Goal: Information Seeking & Learning: Learn about a topic

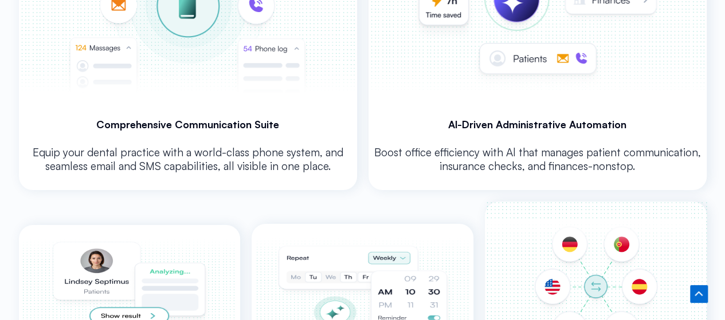
scroll to position [5249, 0]
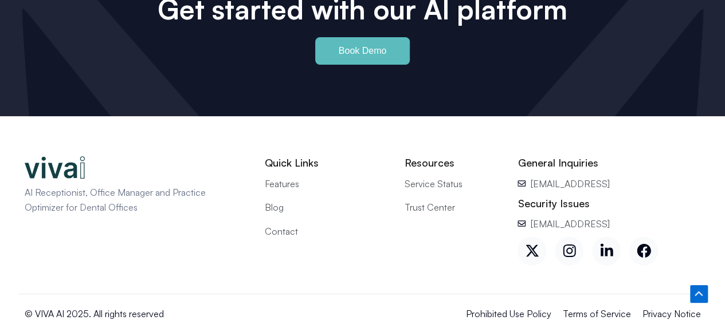
click at [590, 306] on span "Terms of Service" at bounding box center [597, 313] width 68 height 15
click at [546, 306] on span "Prohibited Use Policy" at bounding box center [508, 313] width 85 height 15
click at [285, 223] on span "Contact" at bounding box center [281, 230] width 33 height 15
click at [285, 199] on link "Blog" at bounding box center [326, 206] width 123 height 15
click at [562, 244] on icon at bounding box center [569, 251] width 14 height 14
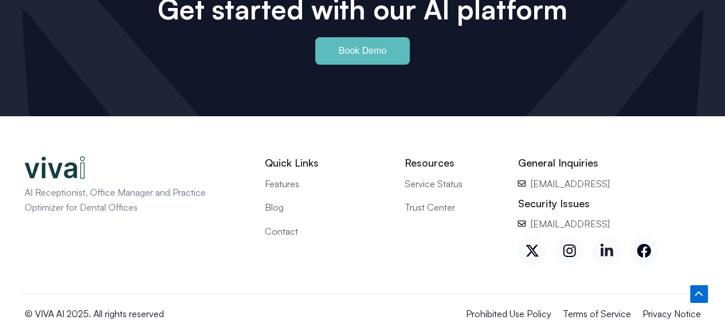
click at [606, 244] on icon at bounding box center [606, 250] width 13 height 13
click at [645, 244] on icon at bounding box center [644, 251] width 14 height 14
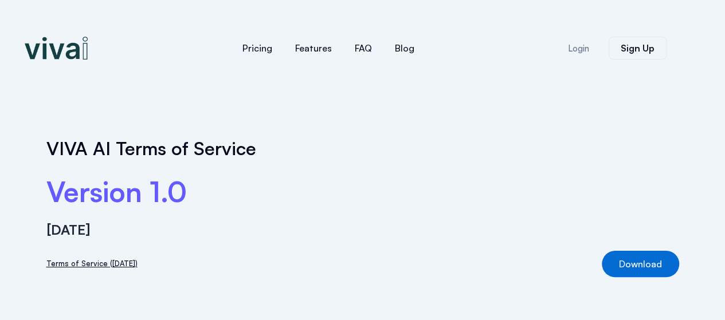
scroll to position [248, 0]
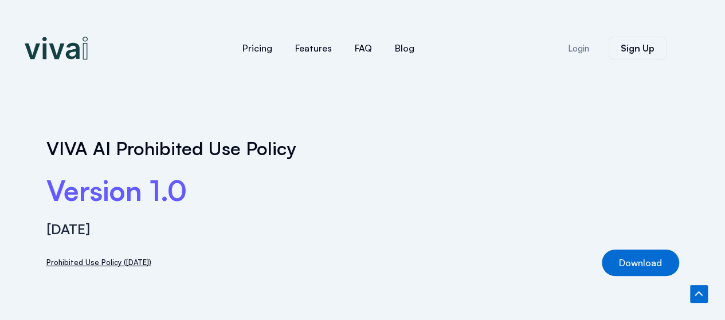
scroll to position [257, 0]
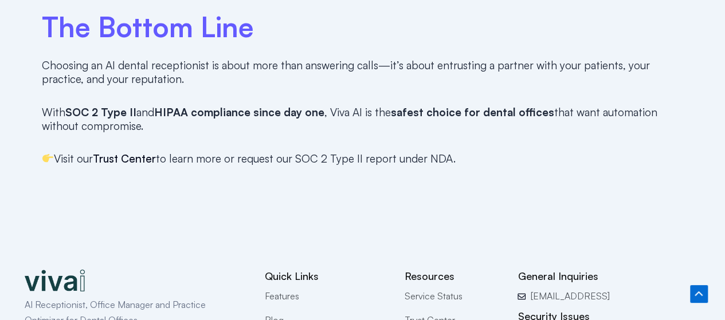
scroll to position [1819, 0]
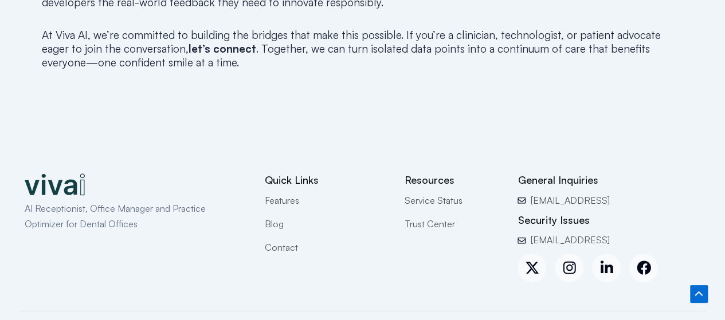
scroll to position [2447, 0]
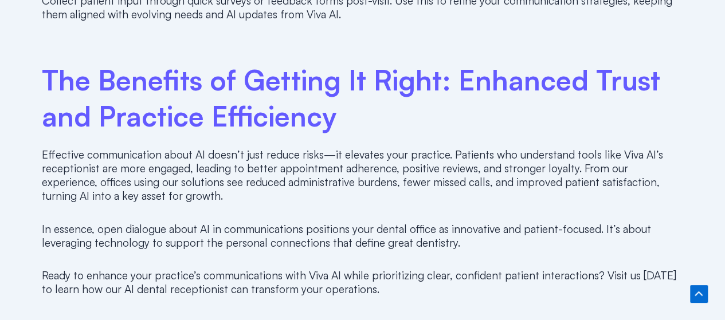
scroll to position [2230, 0]
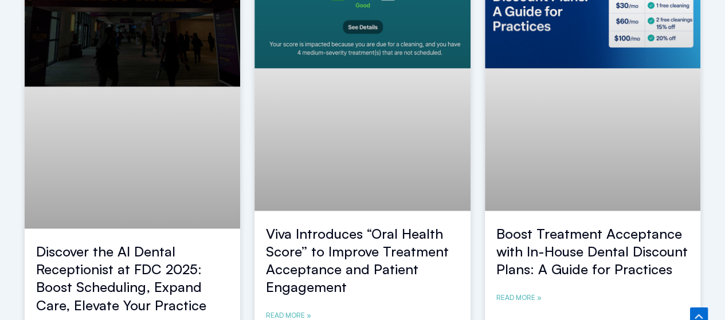
scroll to position [685, 0]
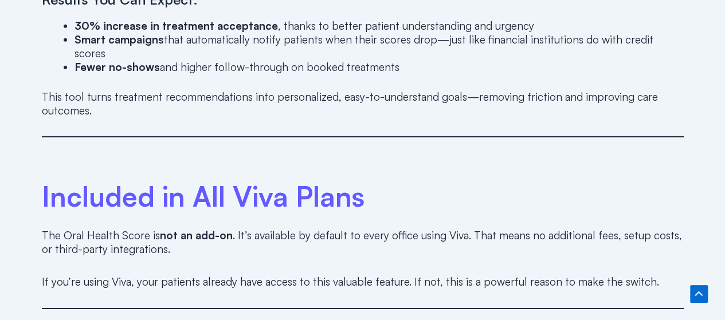
scroll to position [1800, 0]
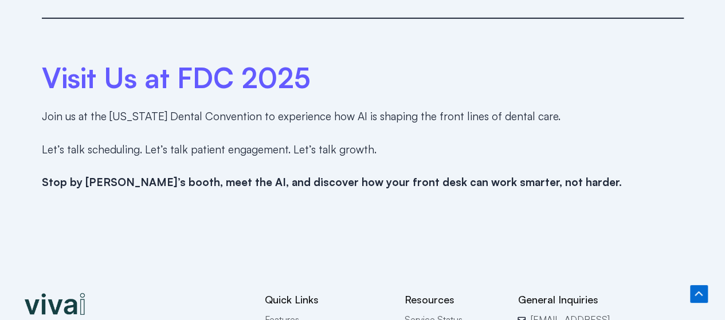
scroll to position [1891, 0]
